Goal: Information Seeking & Learning: Understand process/instructions

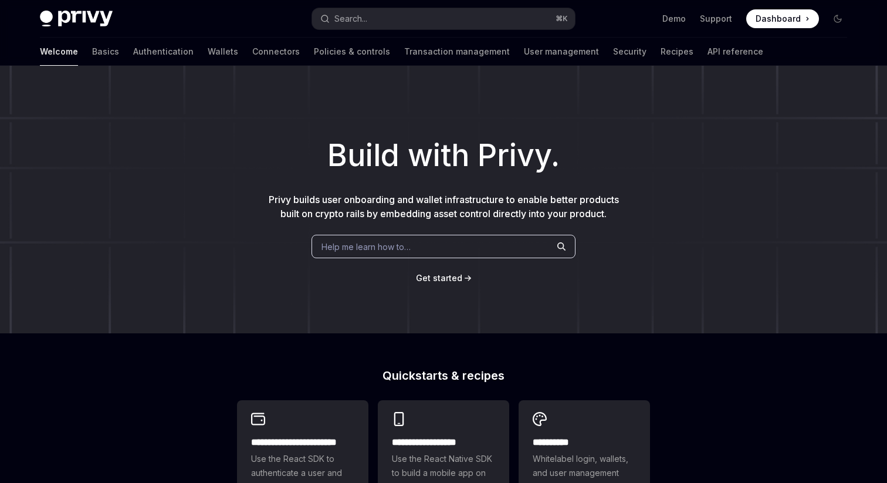
click at [804, 16] on span at bounding box center [782, 18] width 73 height 19
click at [133, 53] on link "Authentication" at bounding box center [163, 52] width 60 height 28
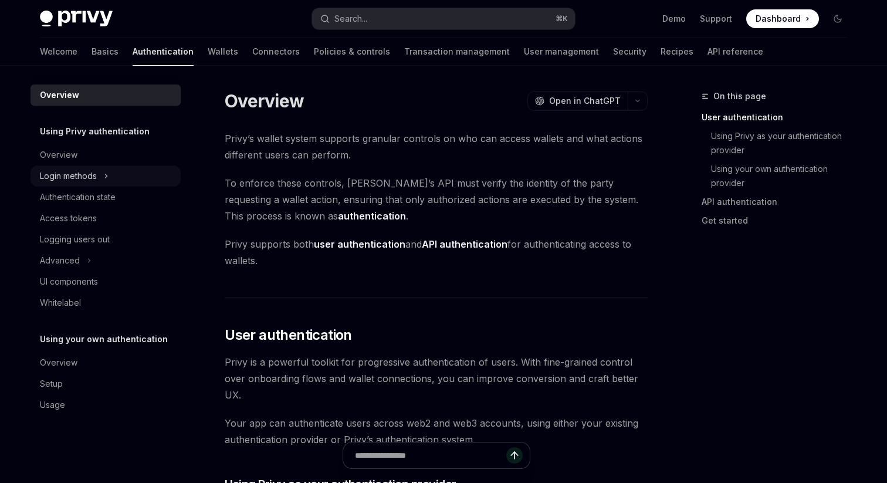
click at [85, 174] on div "Login methods" at bounding box center [68, 176] width 57 height 14
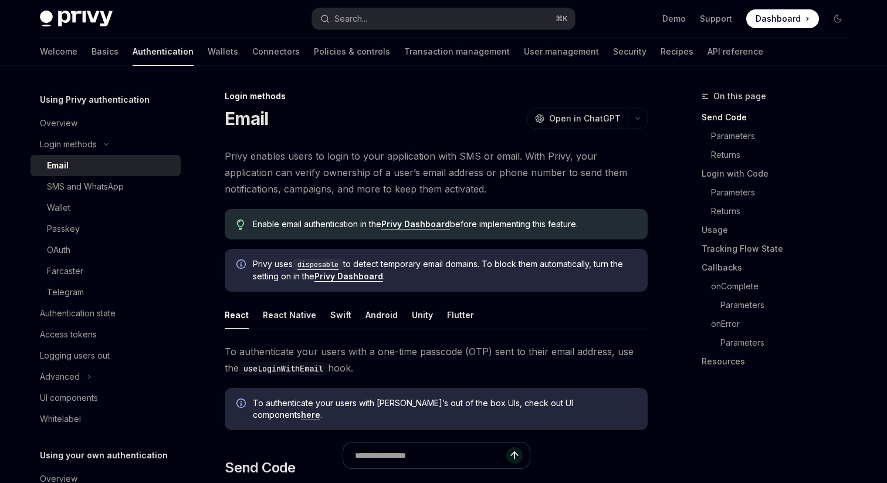
scroll to position [104, 0]
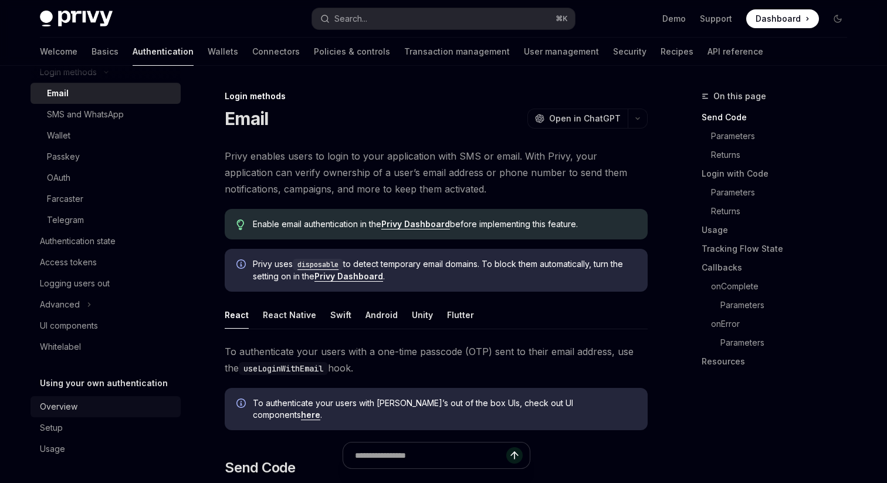
click at [67, 407] on div "Overview" at bounding box center [59, 406] width 38 height 14
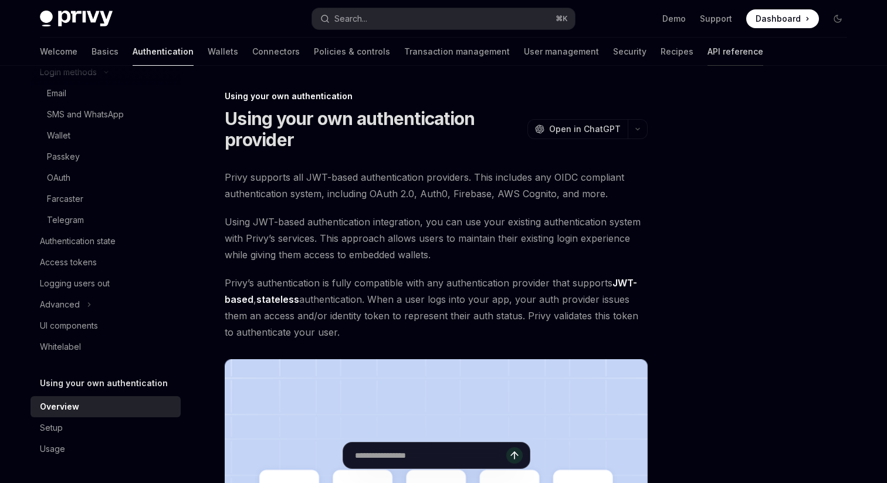
click at [707, 50] on link "API reference" at bounding box center [735, 52] width 56 height 28
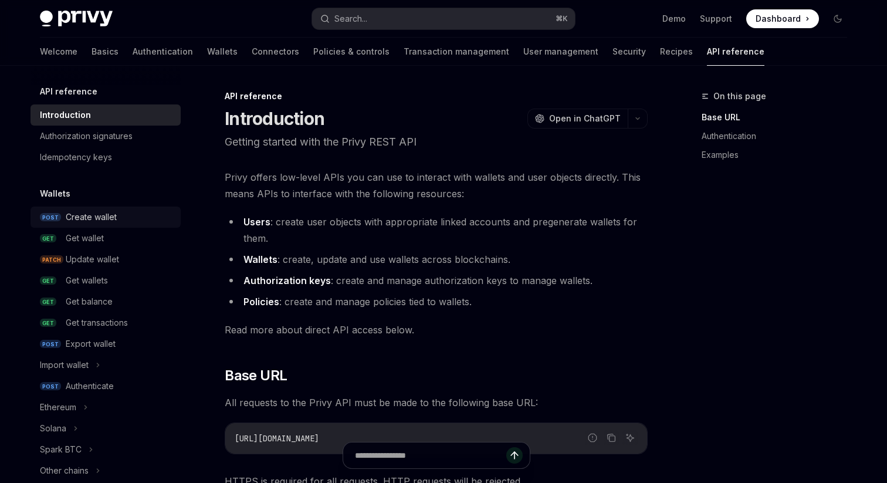
click at [104, 224] on link "POST Create wallet" at bounding box center [106, 216] width 150 height 21
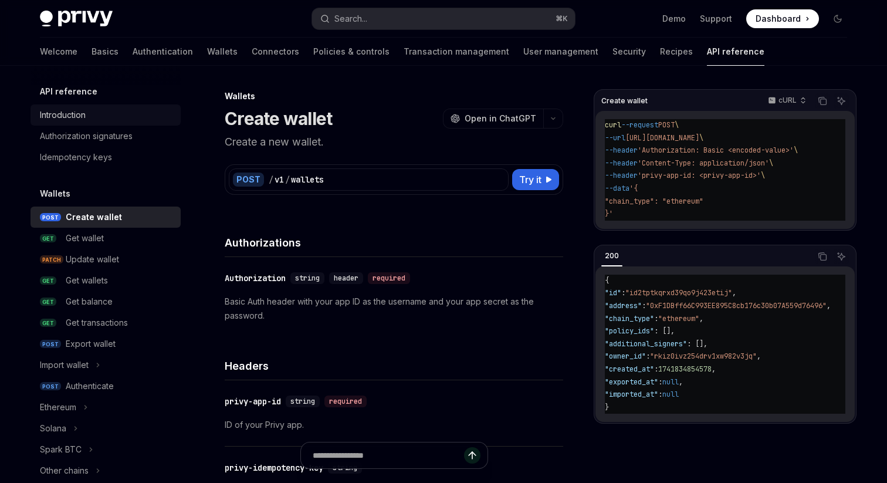
click at [115, 120] on div "Introduction" at bounding box center [107, 115] width 134 height 14
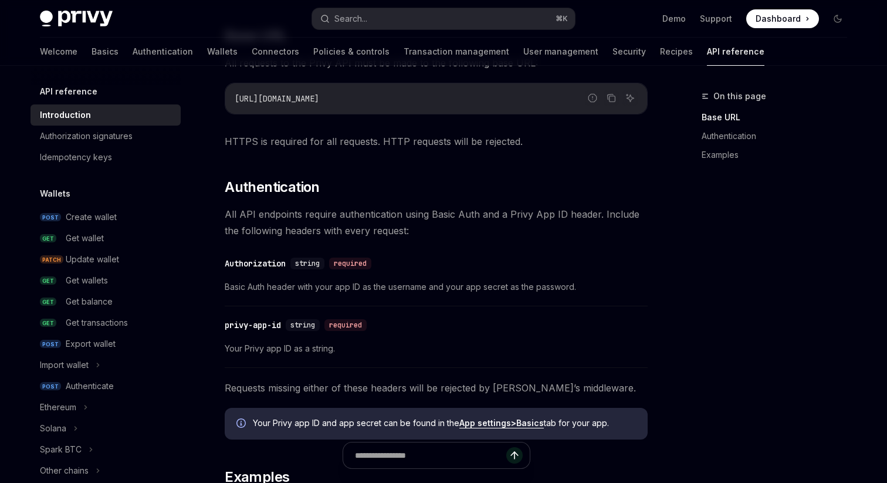
scroll to position [341, 0]
click at [513, 424] on link "App settings > Basics" at bounding box center [501, 421] width 84 height 11
click at [707, 46] on link "API reference" at bounding box center [735, 52] width 57 height 28
type textarea "*"
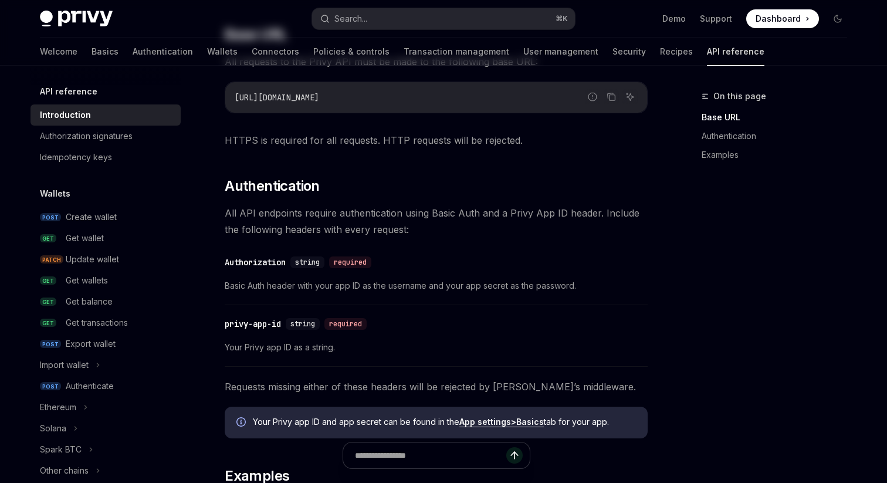
scroll to position [0, 0]
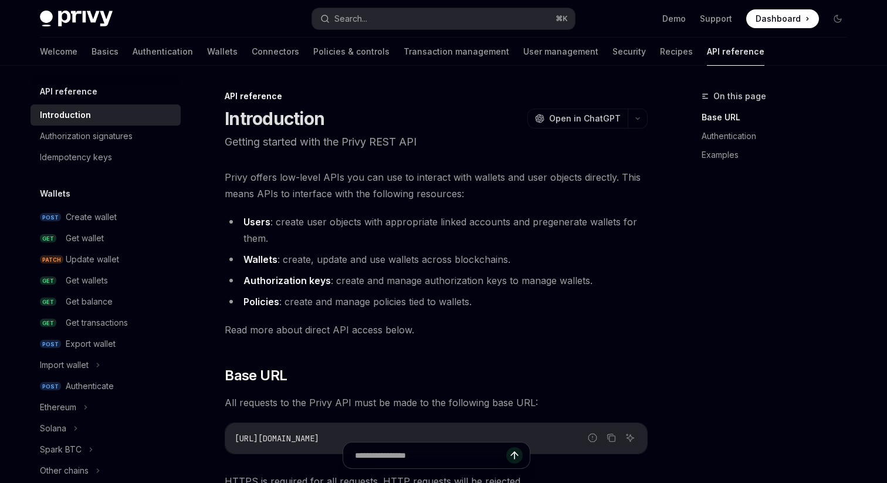
click at [260, 102] on div "API reference Introduction OpenAI Open in ChatGPT" at bounding box center [436, 109] width 423 height 39
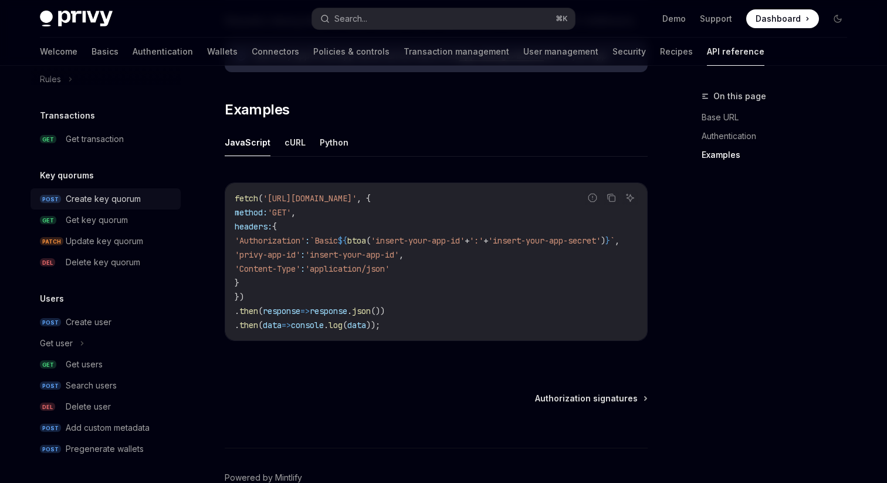
scroll to position [778, 0]
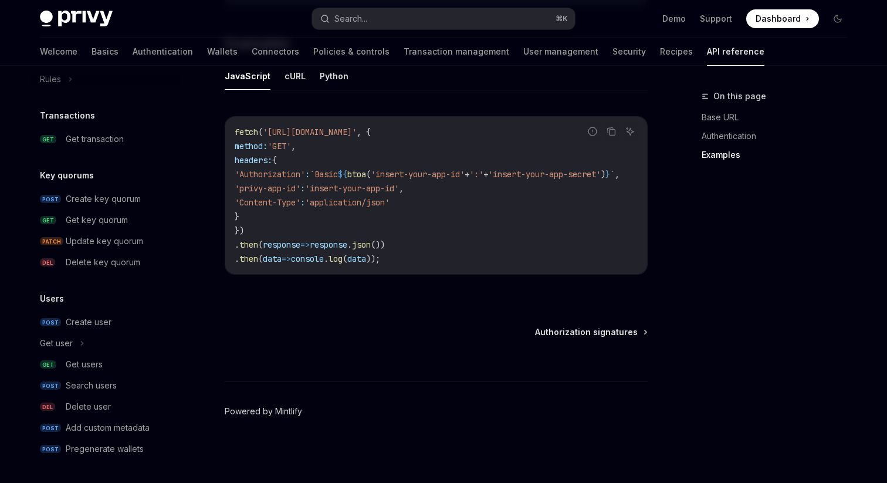
click at [279, 409] on link "Powered by Mintlify" at bounding box center [263, 411] width 77 height 12
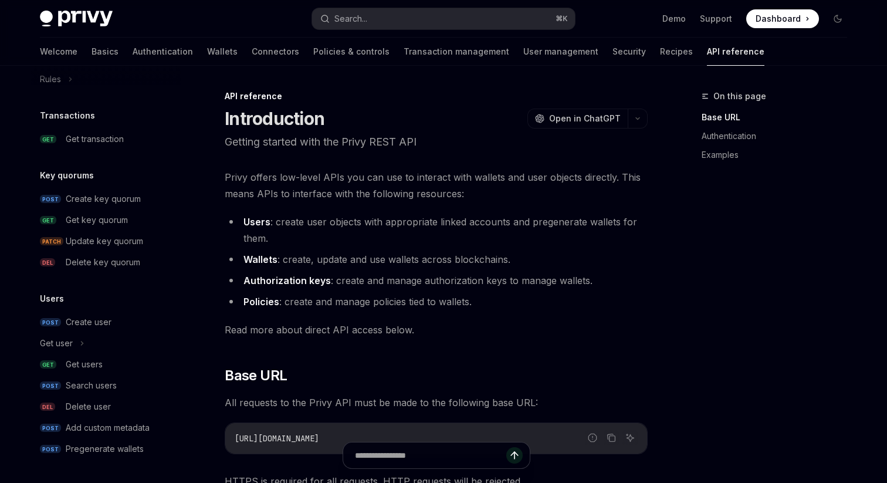
click at [70, 121] on h5 "Transactions" at bounding box center [67, 116] width 55 height 14
